Goal: Information Seeking & Learning: Learn about a topic

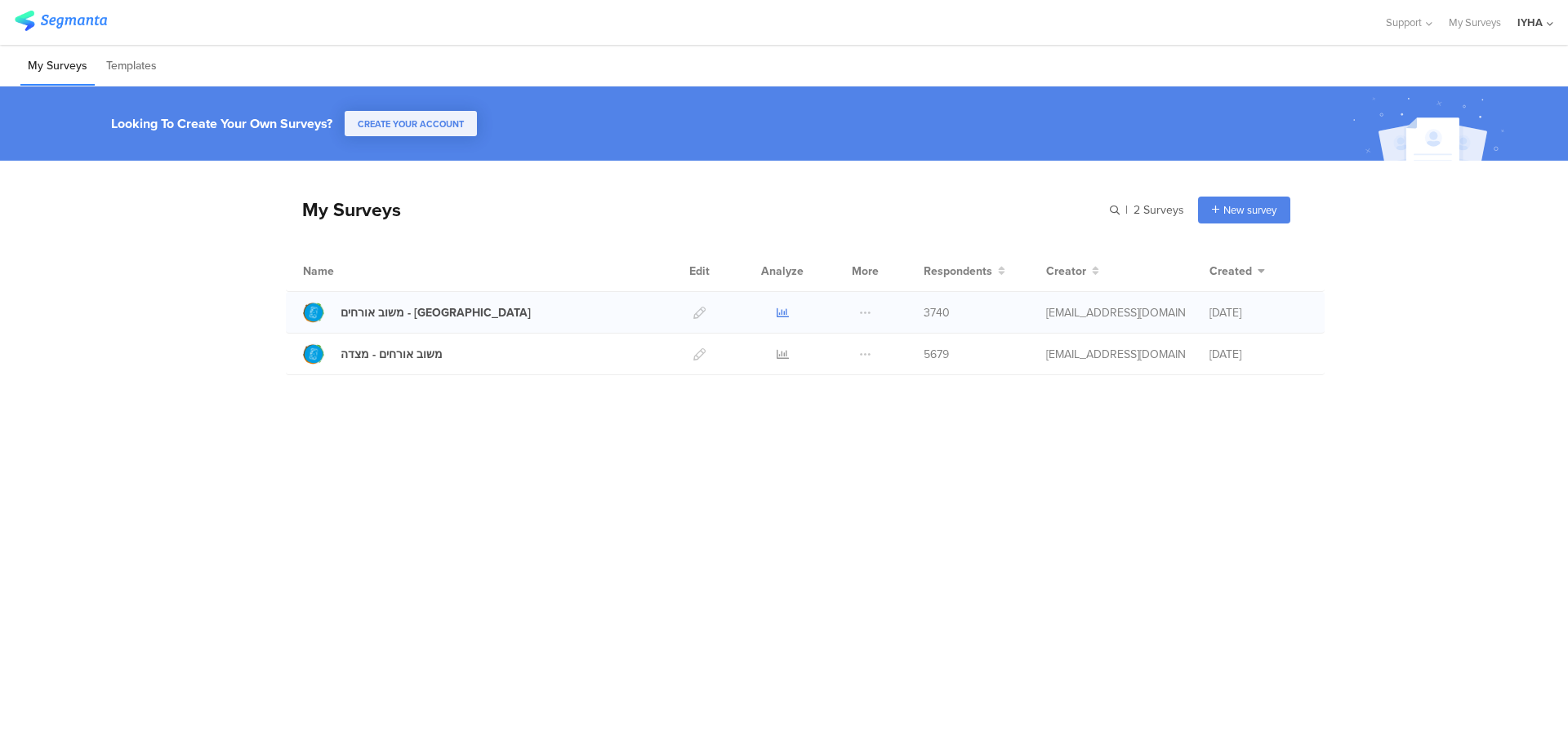
click at [779, 313] on icon at bounding box center [782, 312] width 12 height 12
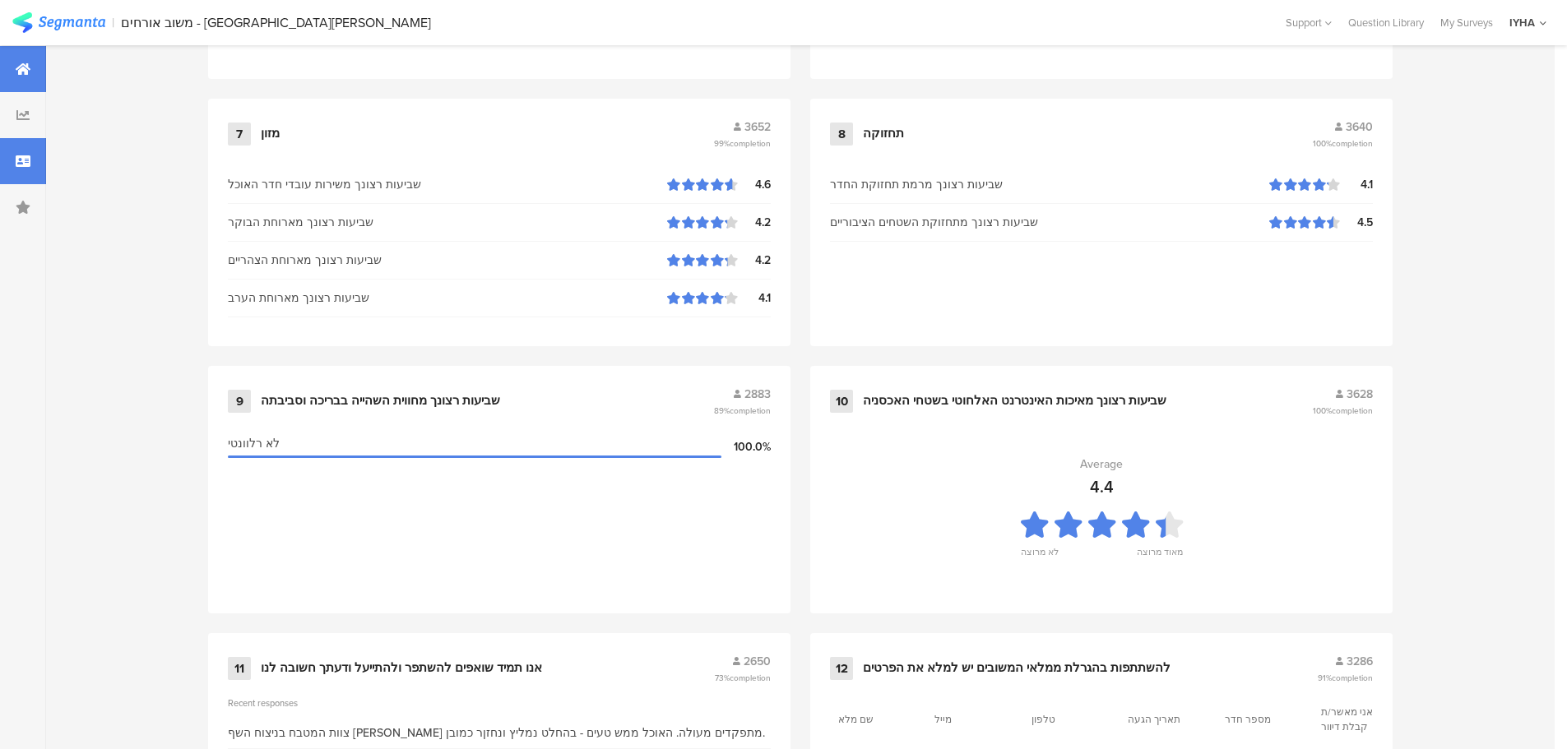
scroll to position [1663, 0]
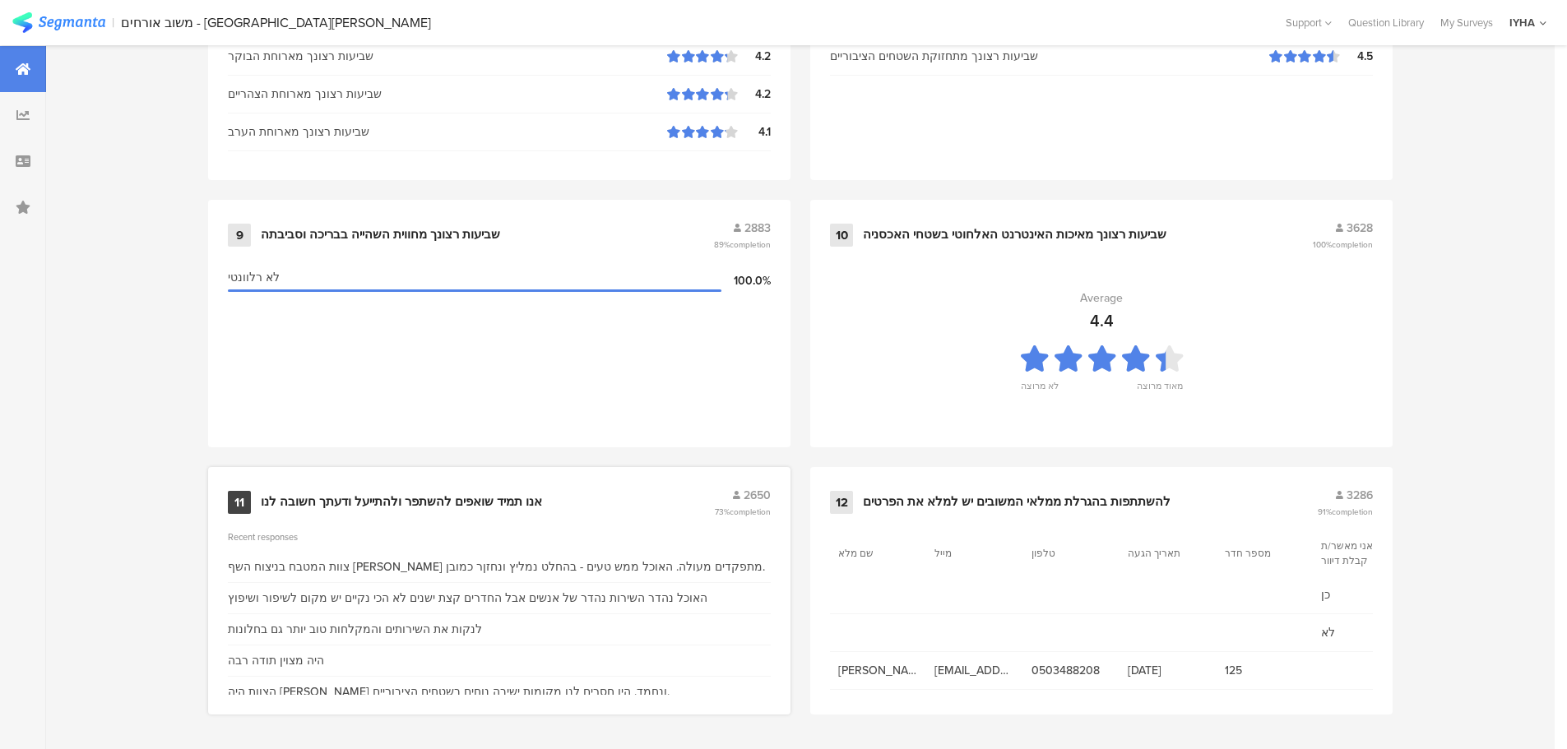
click at [423, 508] on div "אנו תמיד שואפים להשתפר ולהתייעל ודעתך חשובה לנו" at bounding box center [401, 502] width 281 height 16
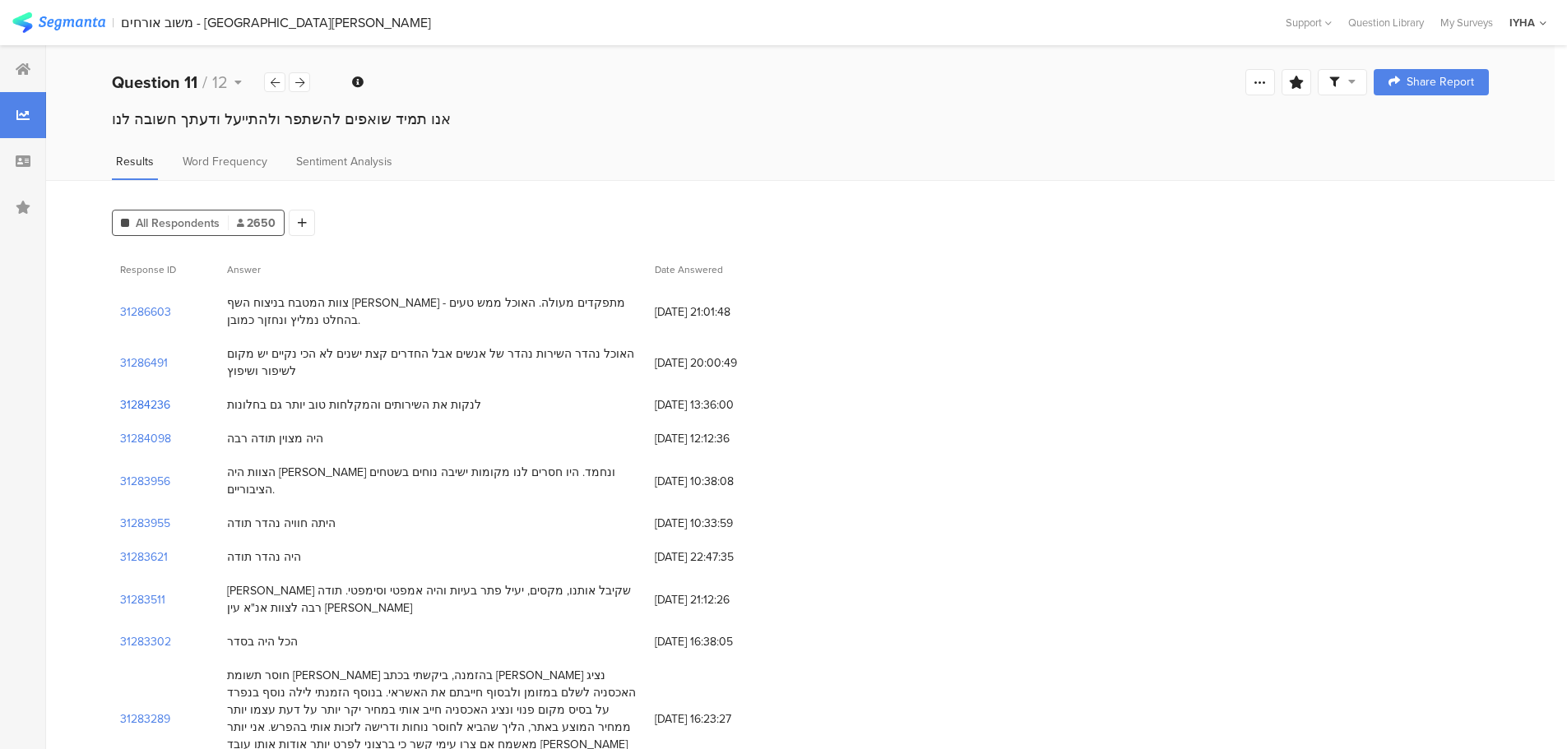
click at [154, 400] on section "31284236" at bounding box center [145, 405] width 50 height 17
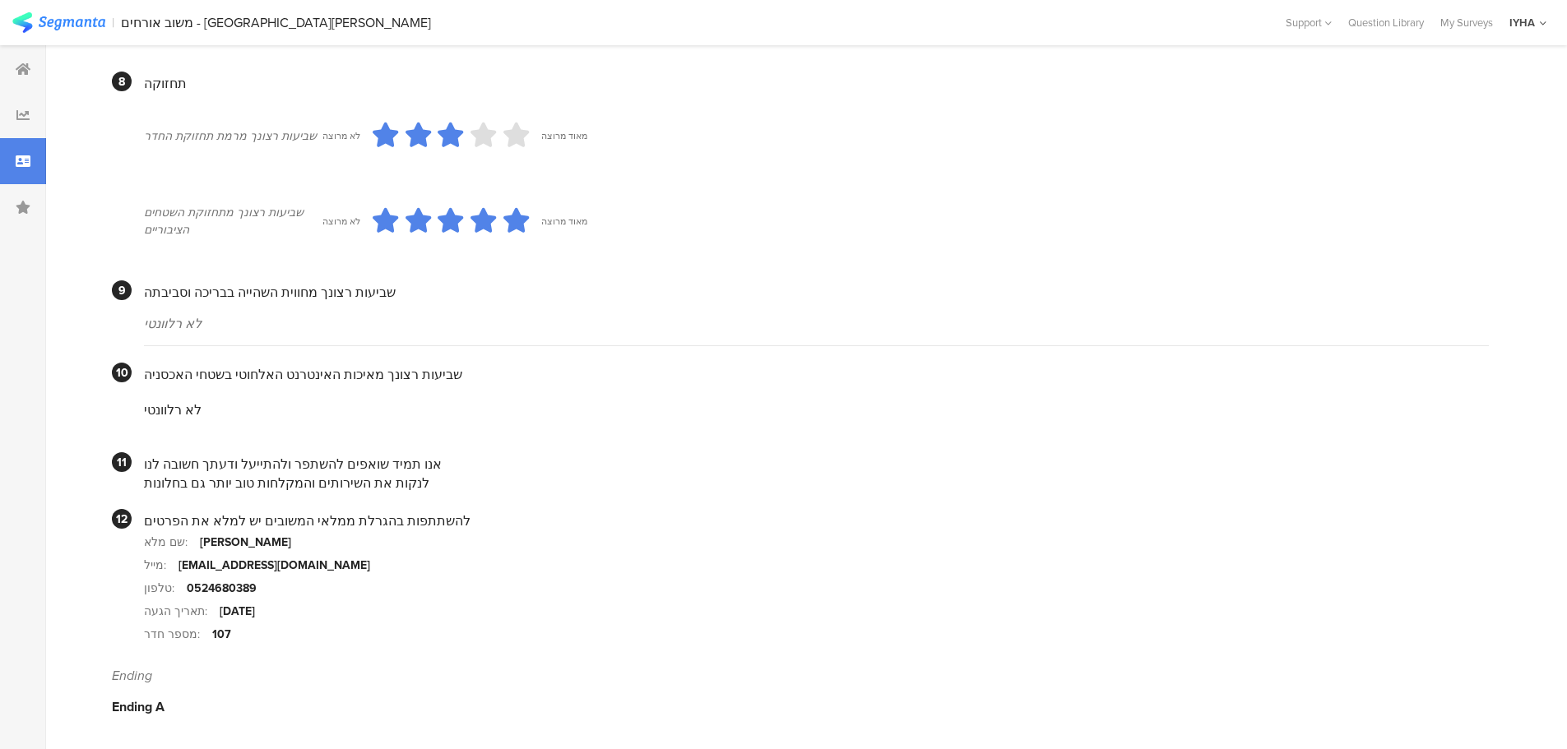
scroll to position [972, 0]
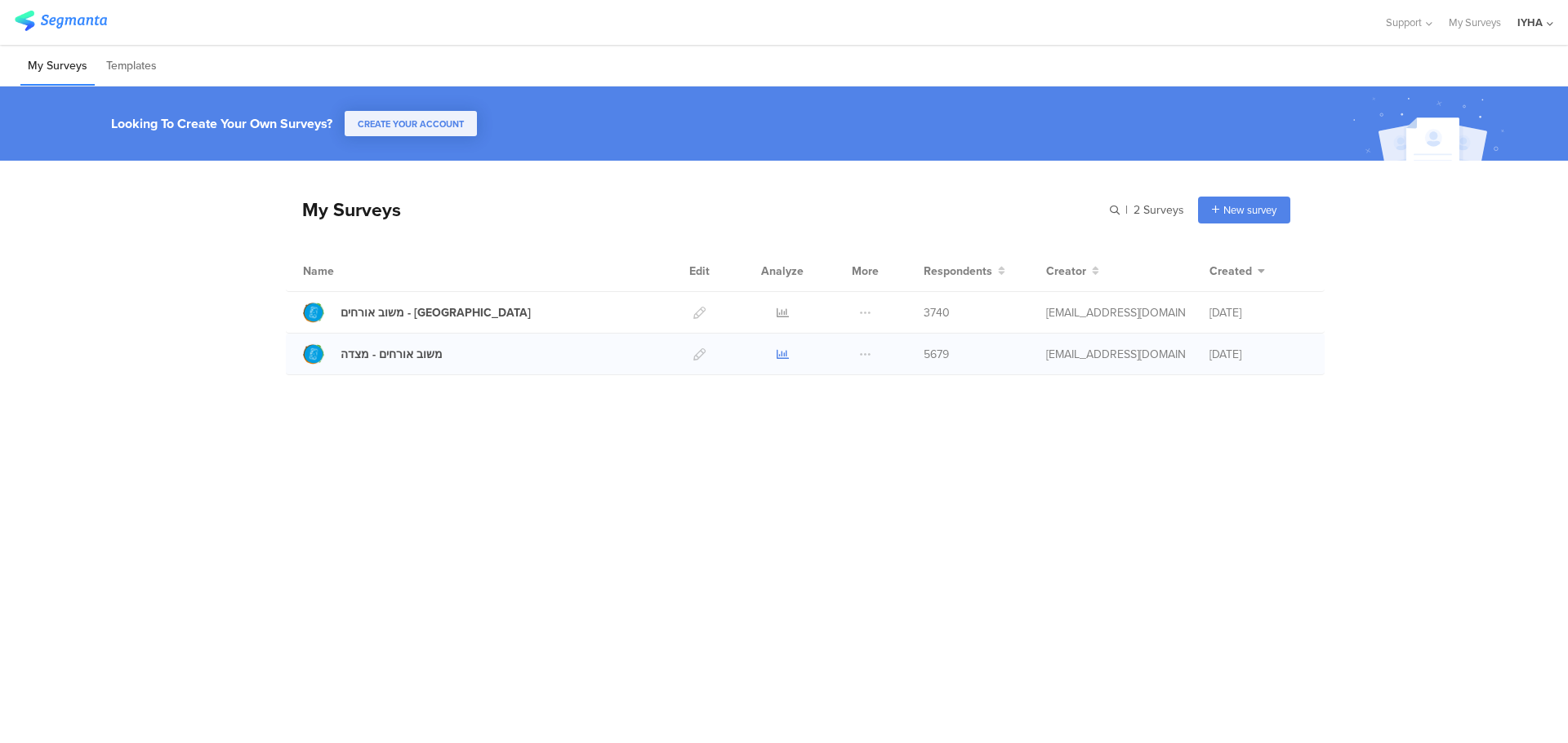
click at [783, 354] on icon at bounding box center [782, 354] width 12 height 12
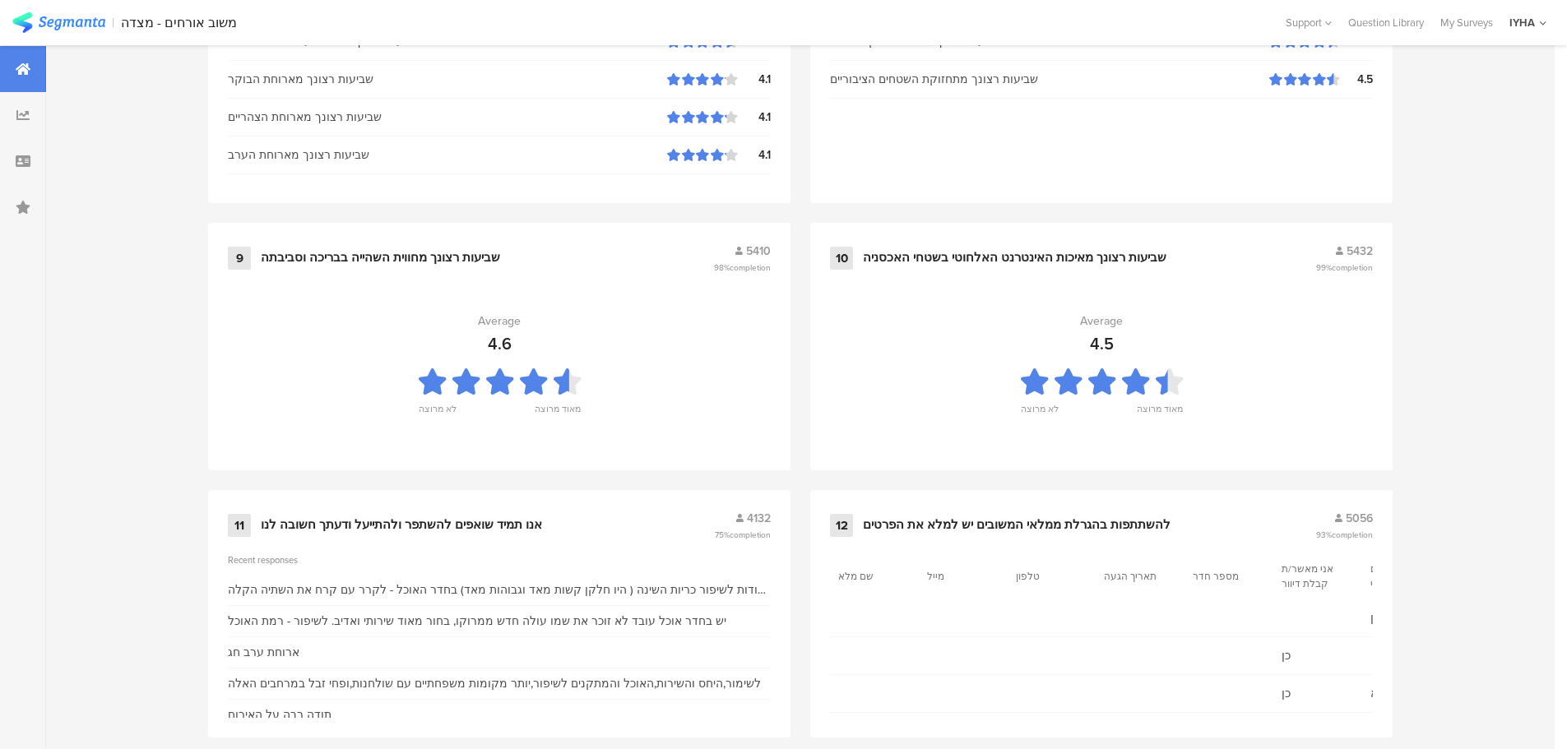
scroll to position [1663, 0]
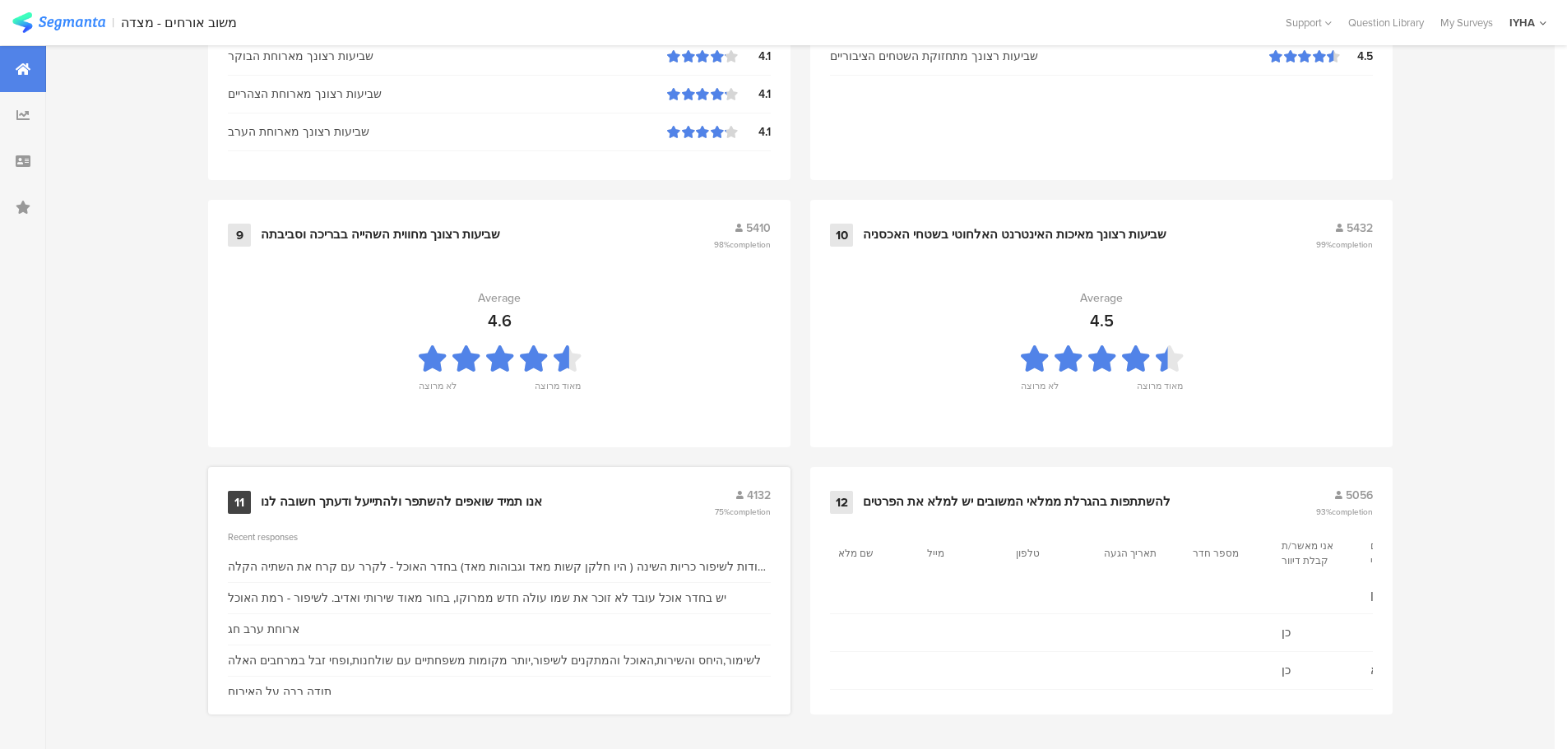
click at [528, 500] on div "אנו תמיד שואפים להשתפר ולהתייעל ודעתך חשובה לנו" at bounding box center [401, 502] width 281 height 16
